Goal: Task Accomplishment & Management: Complete application form

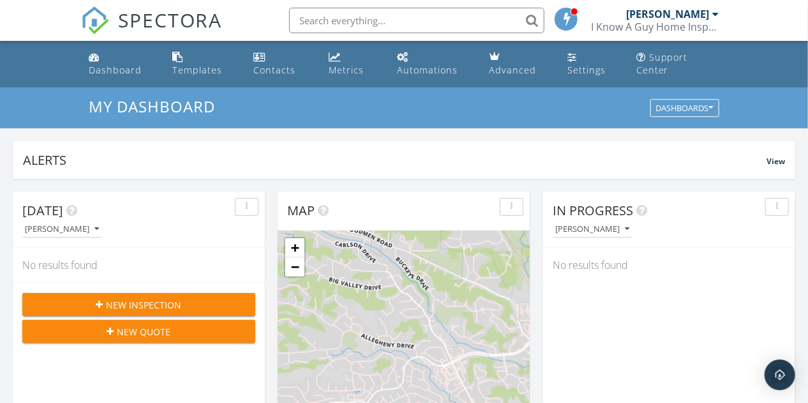
scroll to position [1180, 827]
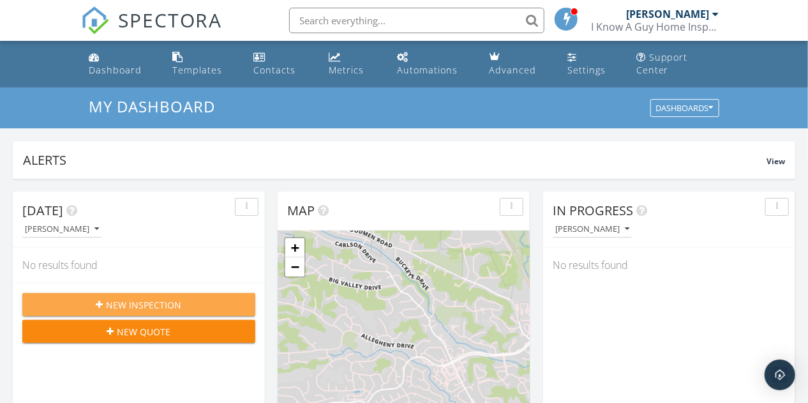
click at [181, 300] on span "New Inspection" at bounding box center [144, 304] width 75 height 13
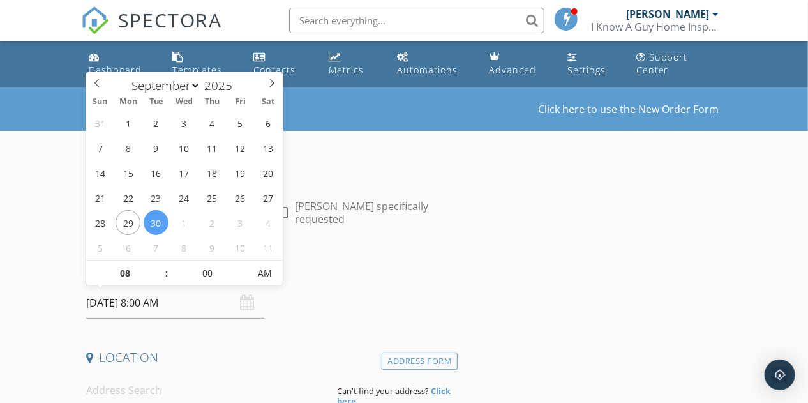
click at [216, 308] on input "09/30/2025 8:00 AM" at bounding box center [175, 302] width 178 height 31
select select "9"
click at [269, 82] on icon at bounding box center [271, 82] width 9 height 9
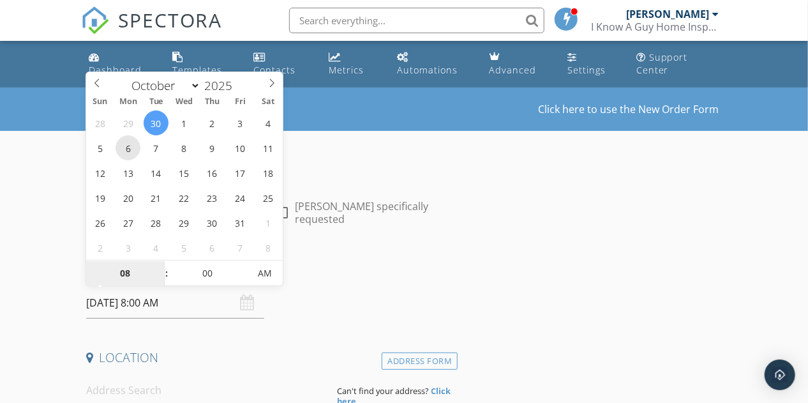
type input "10/06/2025 8:00 AM"
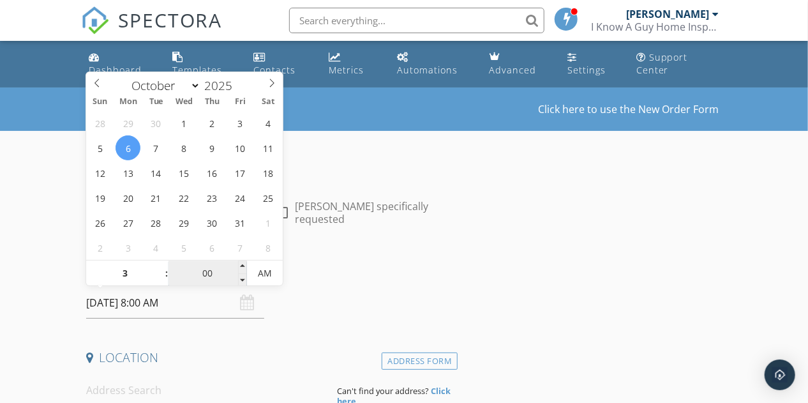
type input "03"
type input "10/06/2025 3:00 AM"
click at [209, 274] on input "00" at bounding box center [207, 274] width 78 height 26
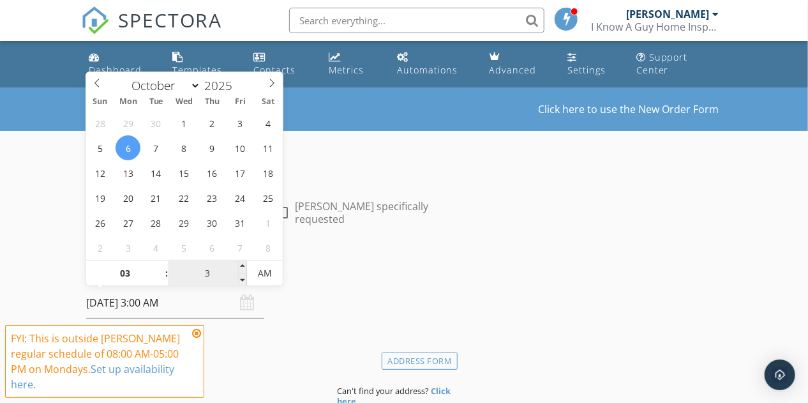
type input "30"
type input "10/06/2025 3:30 PM"
click at [270, 275] on span "AM" at bounding box center [264, 273] width 35 height 26
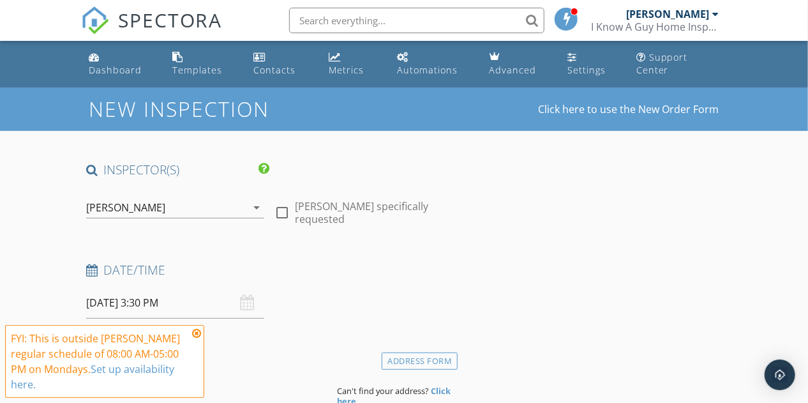
click at [198, 334] on icon at bounding box center [196, 333] width 9 height 10
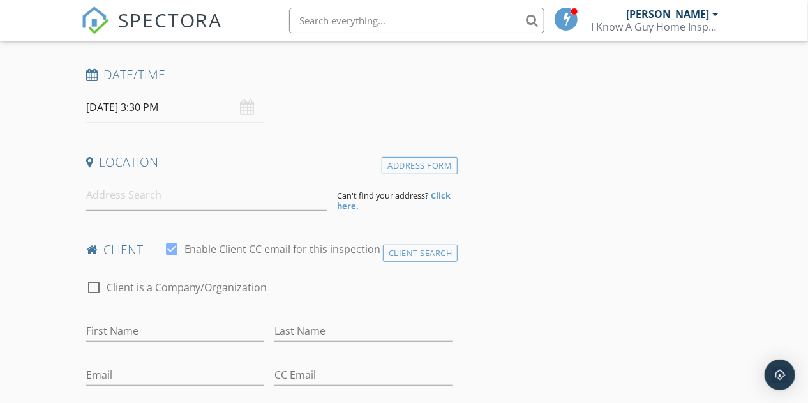
scroll to position [198, 0]
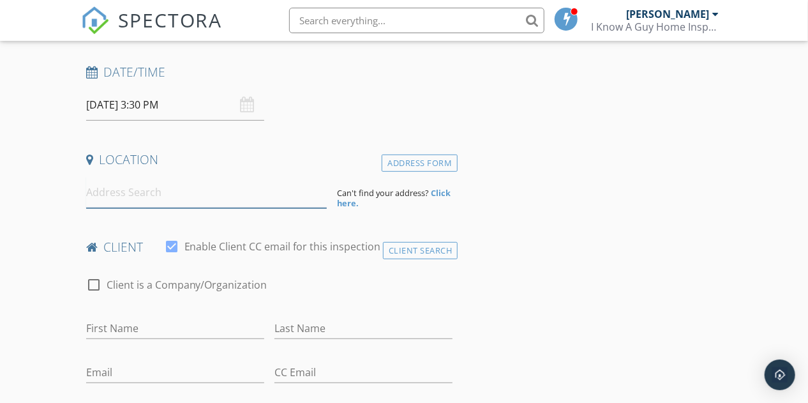
click at [175, 184] on input at bounding box center [206, 192] width 241 height 31
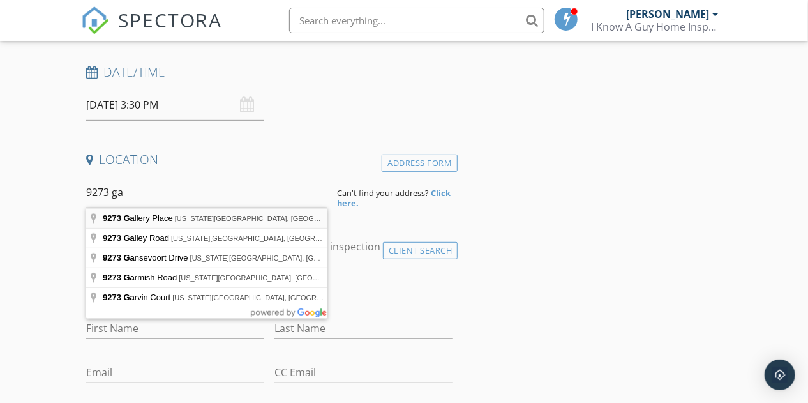
type input "9273 Gallery Place, Colorado Springs, CO, USA"
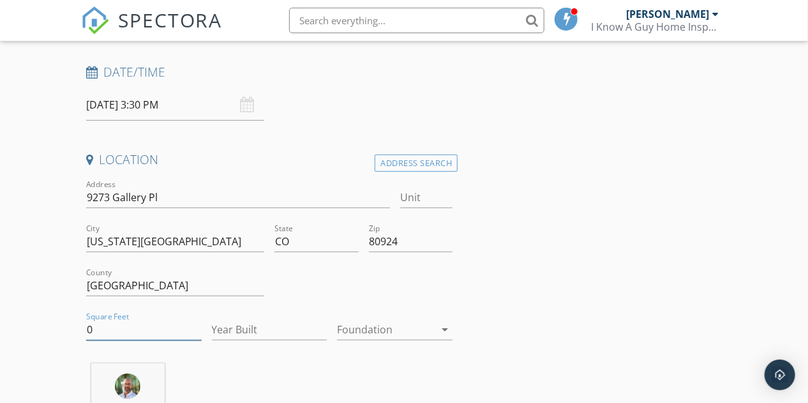
click at [138, 333] on input "0" at bounding box center [143, 329] width 115 height 21
type input "3700"
click at [248, 334] on input "Year Built" at bounding box center [269, 329] width 115 height 21
type input "2024"
click at [383, 331] on div at bounding box center [386, 329] width 98 height 20
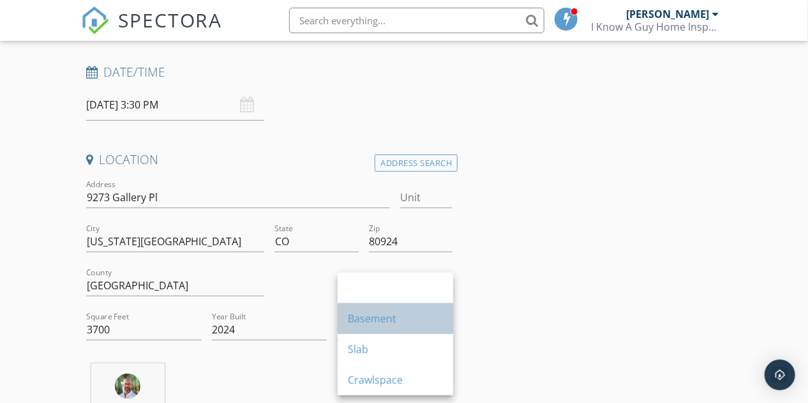
click at [397, 319] on div "Basement" at bounding box center [395, 318] width 95 height 15
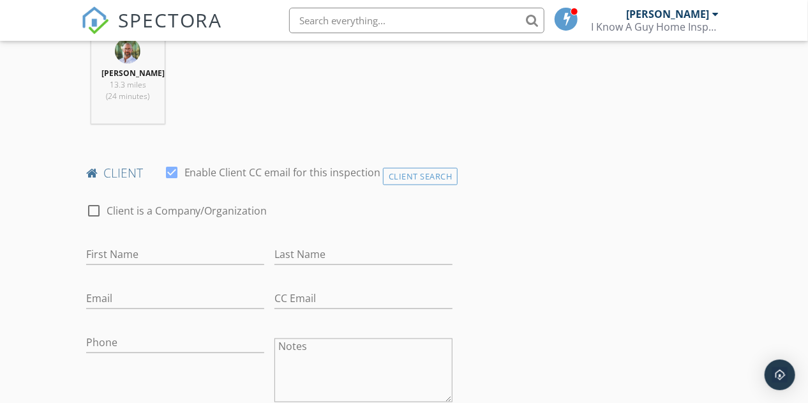
scroll to position [563, 0]
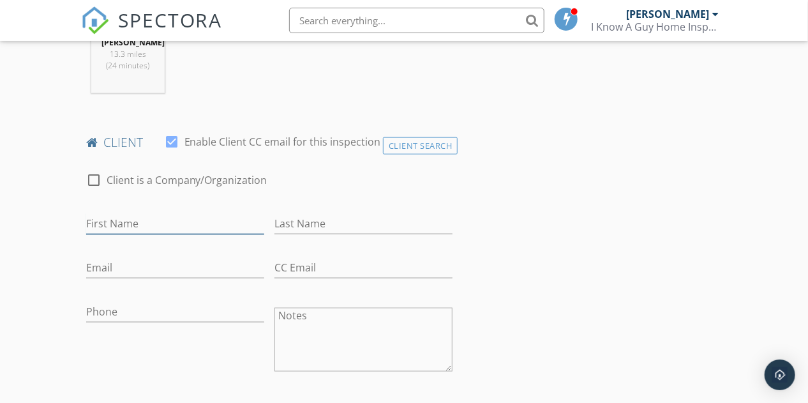
click at [154, 226] on input "First Name" at bounding box center [175, 223] width 178 height 21
paste input "Steven Anderson"
type input "Steven Anderson"
click at [347, 214] on input "Last Name" at bounding box center [363, 223] width 178 height 21
type input "Anderson"
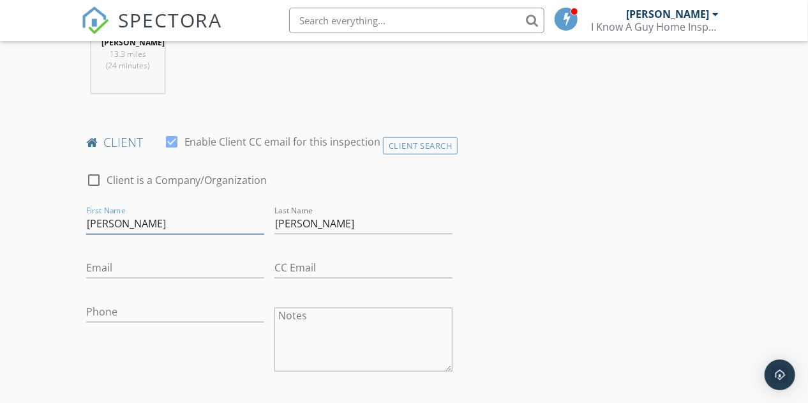
click at [219, 227] on input "Steven Anderson" at bounding box center [175, 223] width 178 height 21
type input "Steven"
click at [211, 265] on input "Email" at bounding box center [175, 267] width 178 height 21
paste input "ssa83089@gmail.com"
type input "ssa83089@gmail.com"
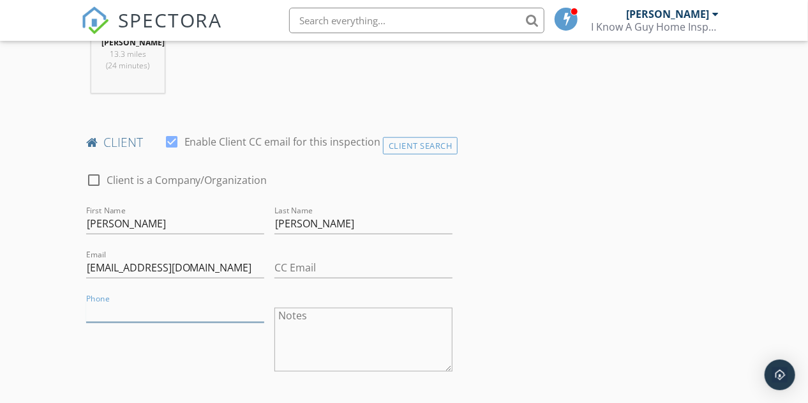
click at [143, 316] on input "Phone" at bounding box center [175, 311] width 178 height 21
paste input "913-787-5488"
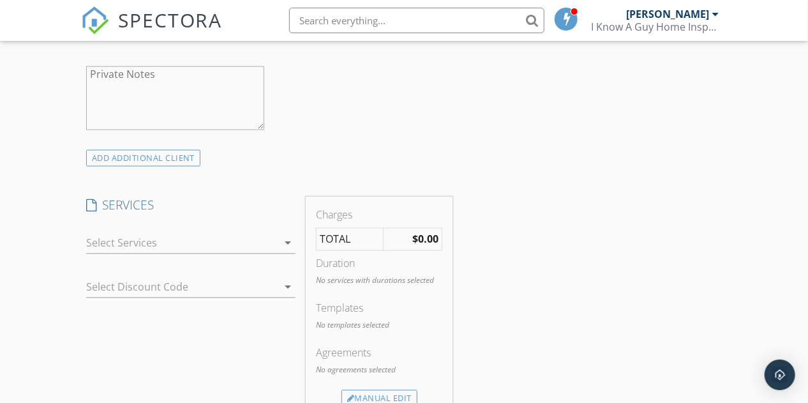
scroll to position [913, 0]
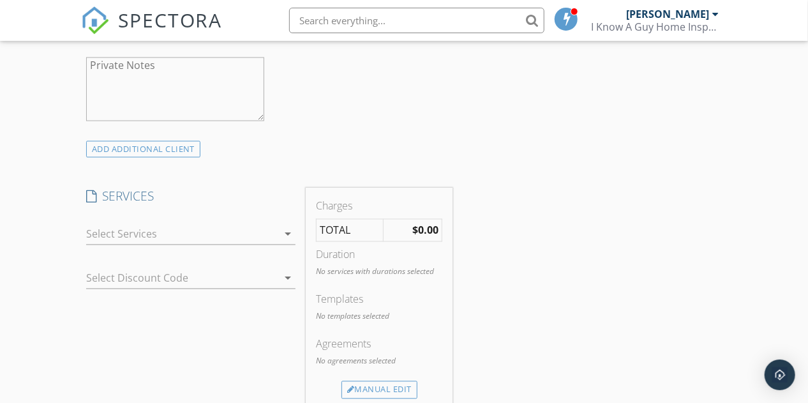
type input "913-787-5488"
click at [286, 234] on icon "arrow_drop_down" at bounding box center [287, 233] width 15 height 15
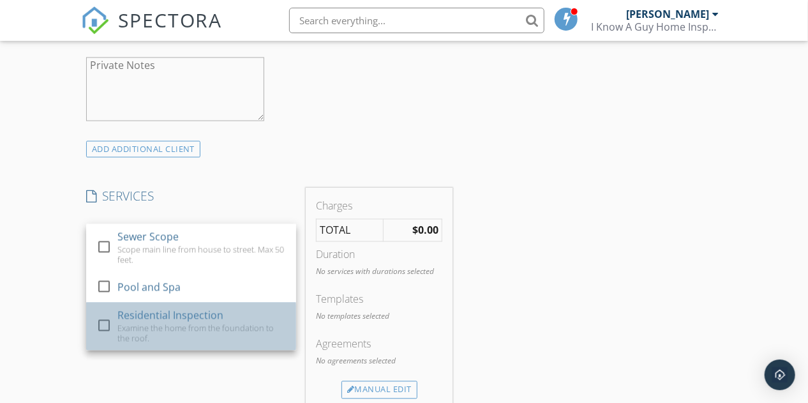
click at [202, 319] on div "Residential Inspection" at bounding box center [170, 314] width 106 height 15
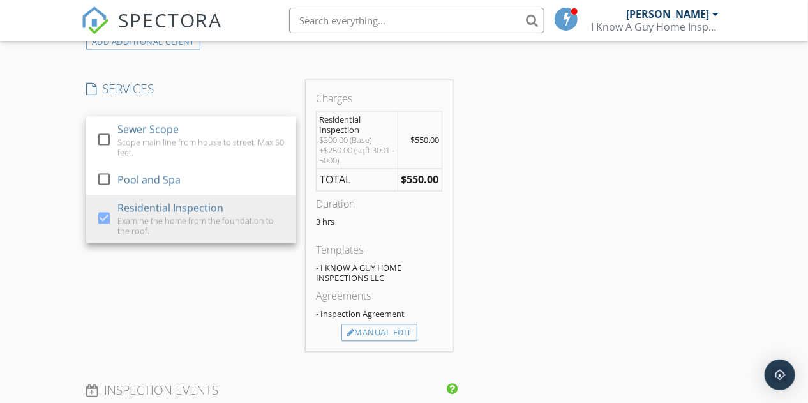
scroll to position [1039, 0]
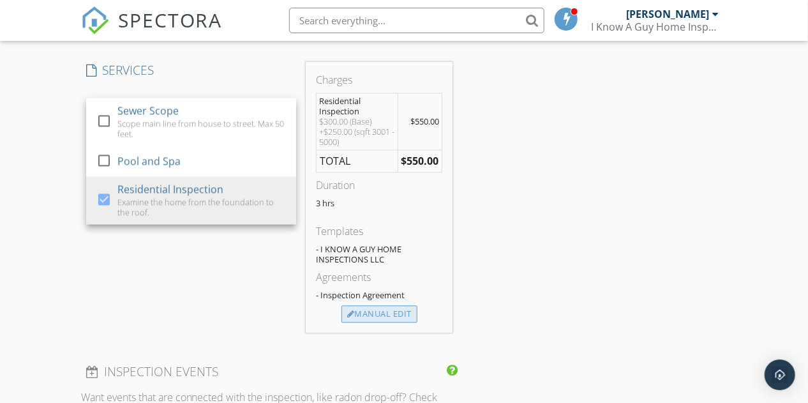
click at [396, 309] on div "Manual Edit" at bounding box center [379, 314] width 76 height 18
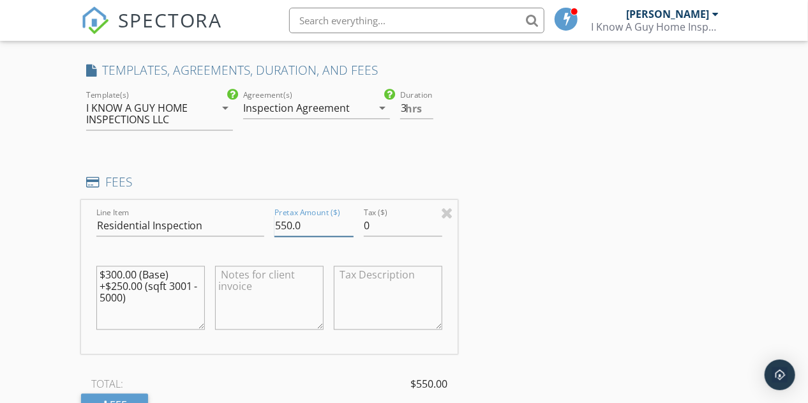
drag, startPoint x: 320, startPoint y: 222, endPoint x: 267, endPoint y: 222, distance: 53.6
click at [267, 222] on div "Line Item Residential Inspection Pretax Amount ($) 550.0 Tax ($) 0 $300.00 (Bas…" at bounding box center [269, 277] width 377 height 154
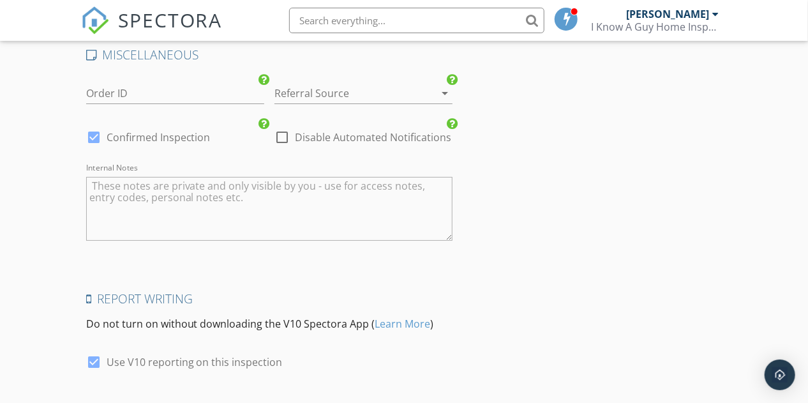
scroll to position [2028, 0]
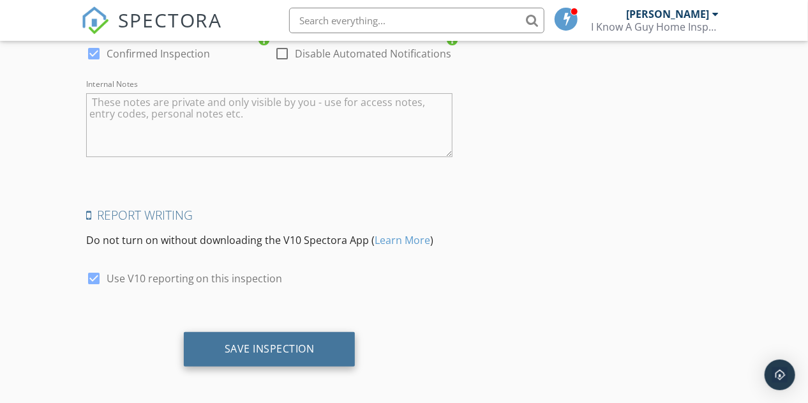
type input "395.00"
click at [235, 344] on div "Save Inspection" at bounding box center [270, 348] width 90 height 13
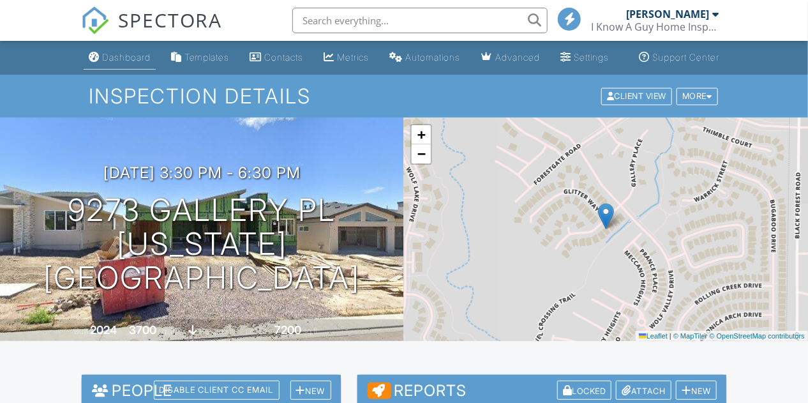
click at [121, 63] on div "Dashboard" at bounding box center [126, 57] width 48 height 11
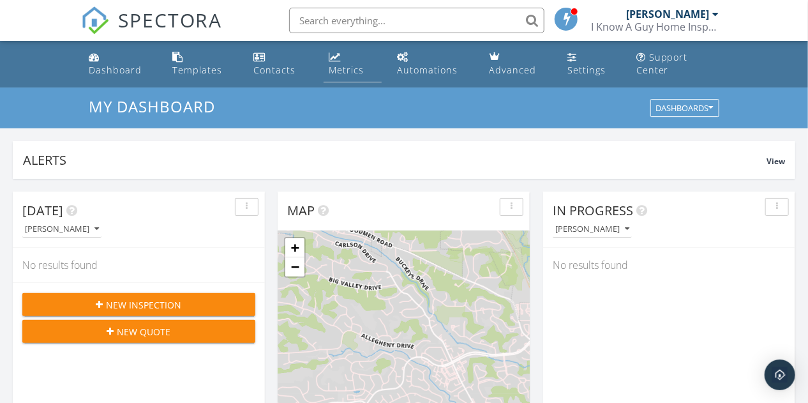
click at [347, 77] on link "Metrics" at bounding box center [352, 64] width 58 height 36
